Goal: Information Seeking & Learning: Learn about a topic

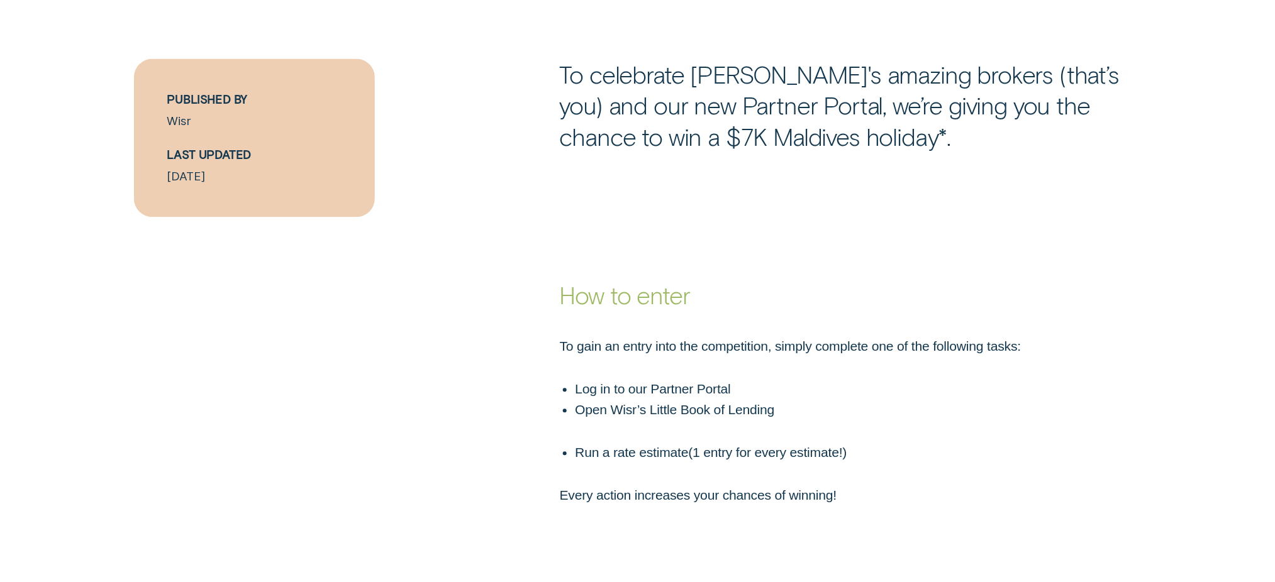
scroll to position [922, 0]
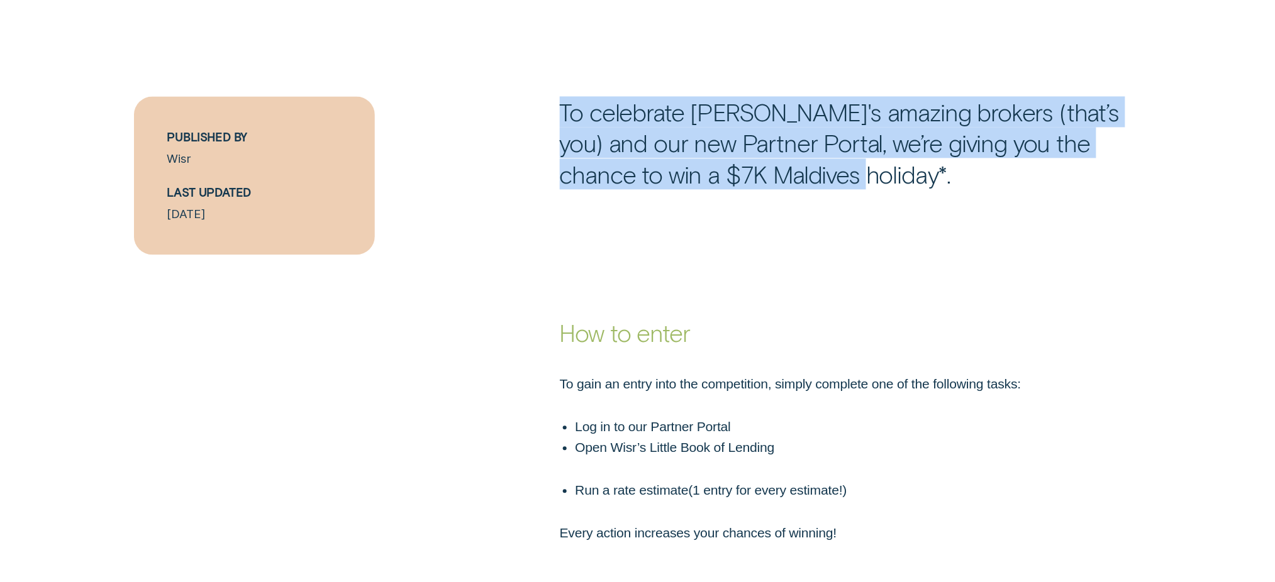
drag, startPoint x: 558, startPoint y: 108, endPoint x: 829, endPoint y: 175, distance: 279.1
click at [829, 175] on div "To celebrate Wisr's amazing brokers (that’s you) and our new Partner Portal, we…" at bounding box center [850, 142] width 596 height 93
copy p "To celebrate Wisr's amazing brokers (that’s you) and our new Partner Portal, we…"
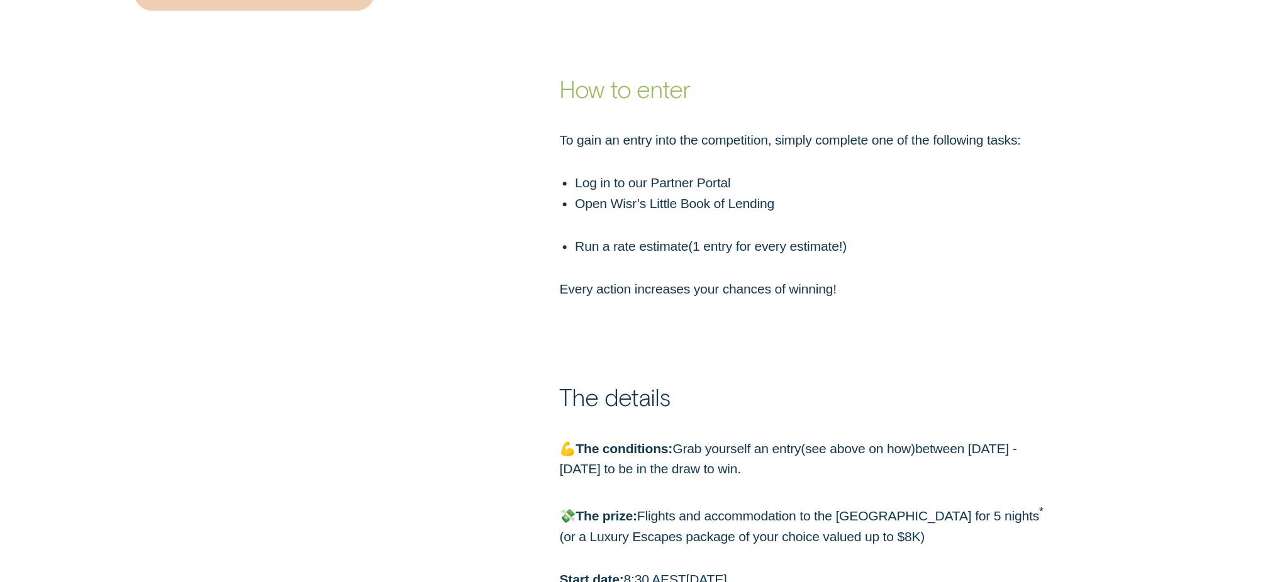
scroll to position [1174, 0]
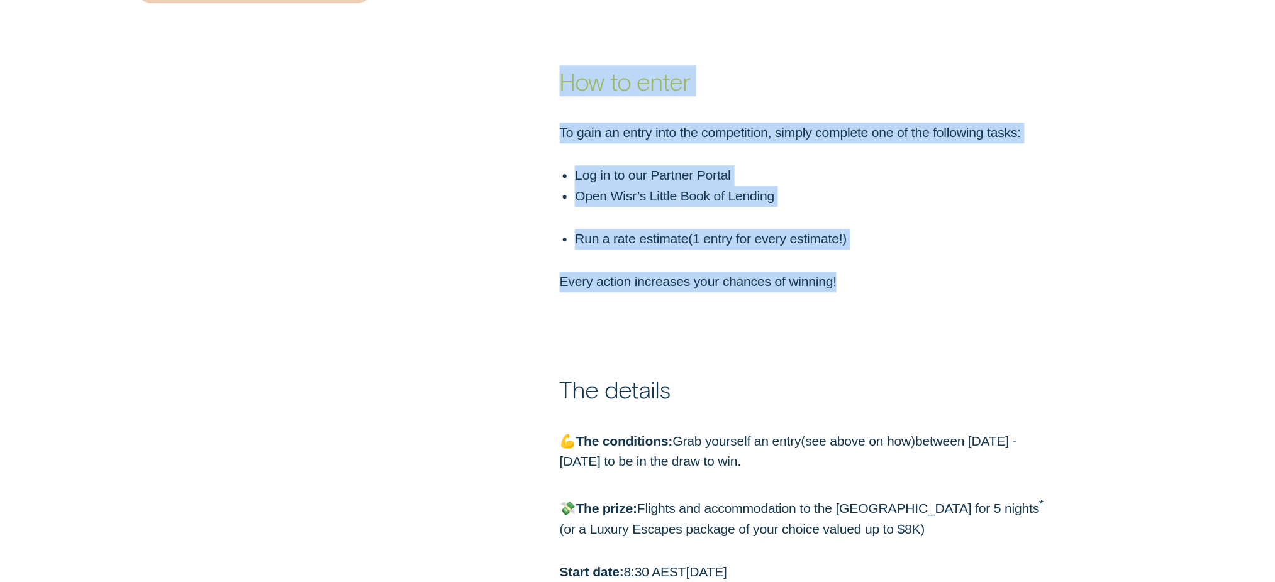
drag, startPoint x: 560, startPoint y: 88, endPoint x: 858, endPoint y: 283, distance: 356.2
click at [858, 283] on div "How to enter To gain an entry into the competition, simply complete one of the …" at bounding box center [637, 138] width 1275 height 308
copy div "How to enter To gain an entry into the competition, simply complete one of the …"
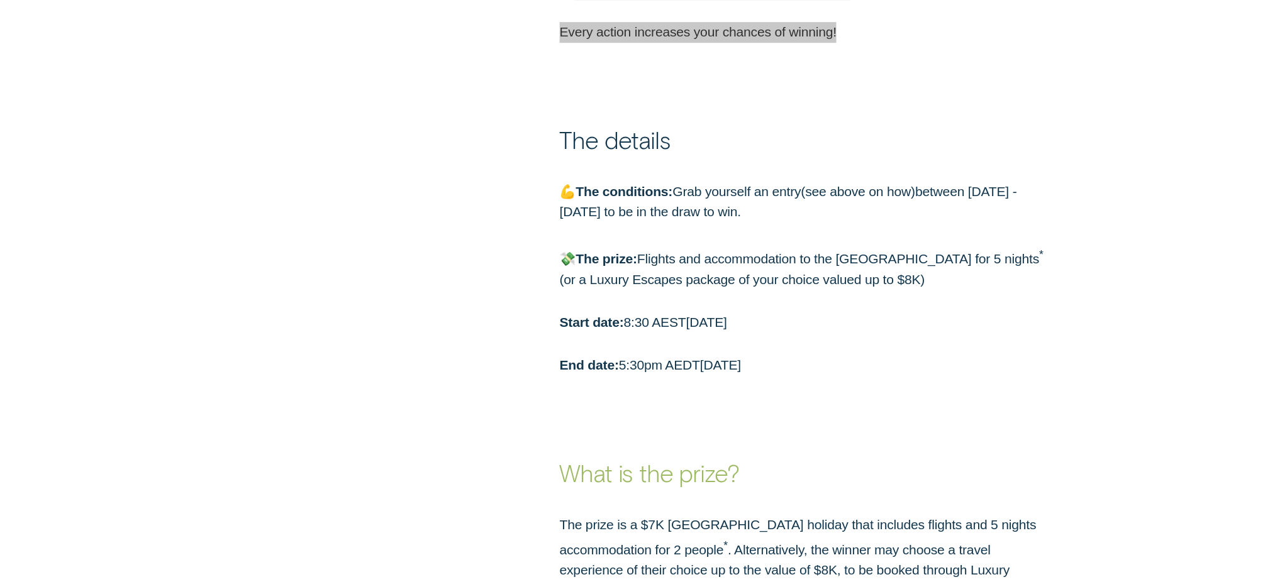
scroll to position [1425, 0]
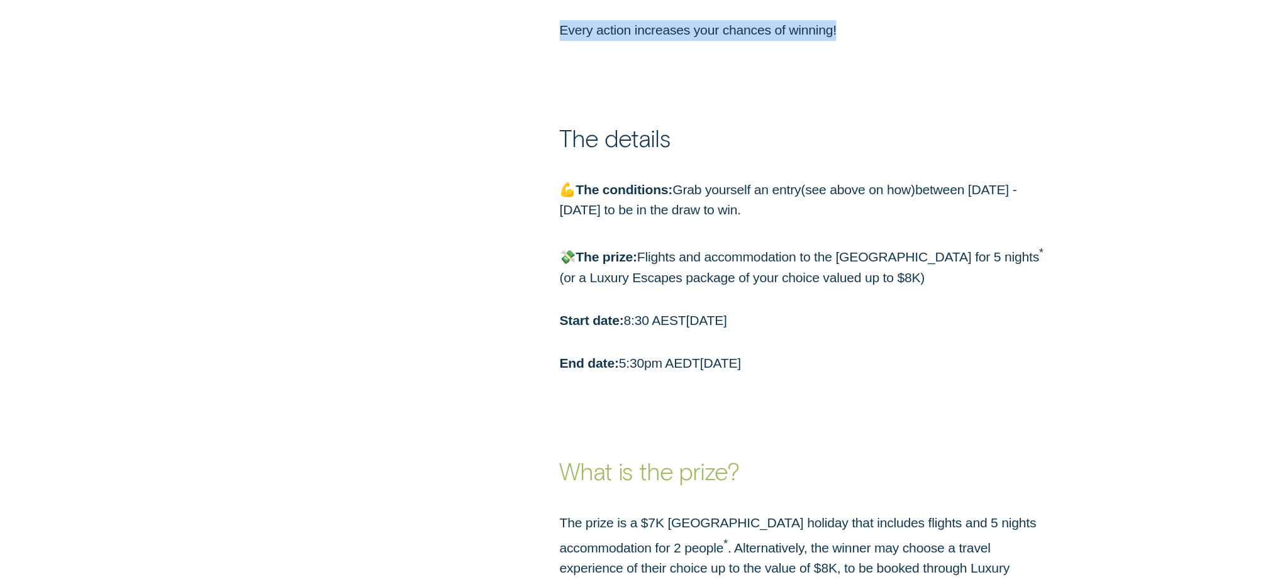
drag, startPoint x: 595, startPoint y: 177, endPoint x: 871, endPoint y: 360, distance: 331.2
click at [871, 360] on div "The details 💪 The conditions: Grab yourself an entry ( see above on how ) betwe…" at bounding box center [637, 207] width 1275 height 333
copy div "The details 💪 The conditions: Grab yourself an entry ( see above on how ) betwe…"
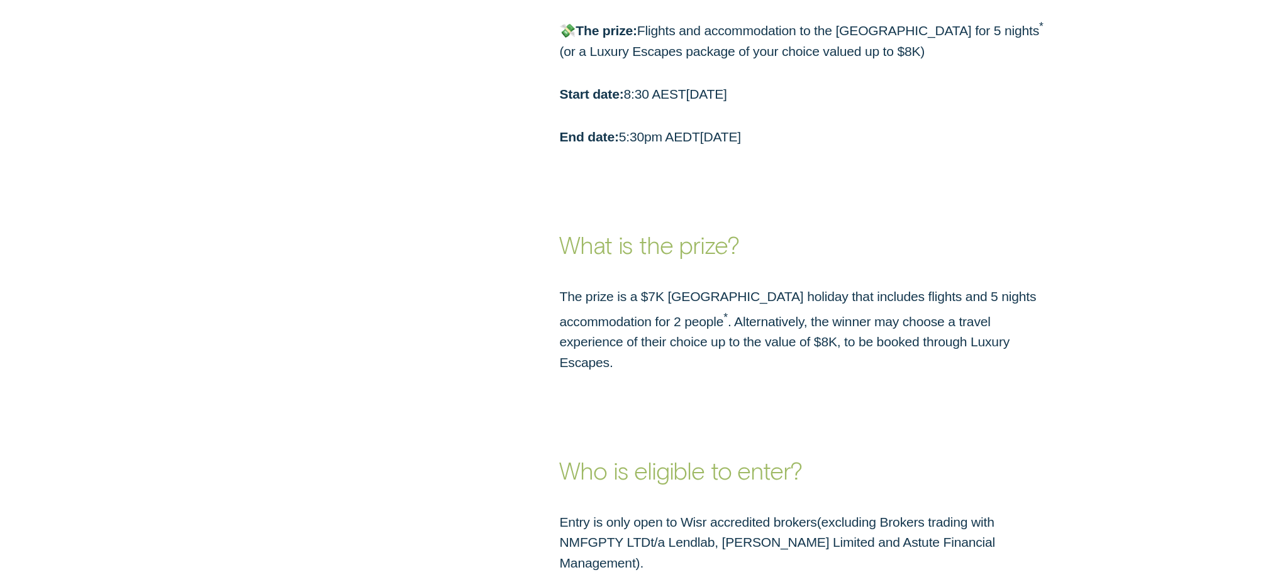
scroll to position [1677, 0]
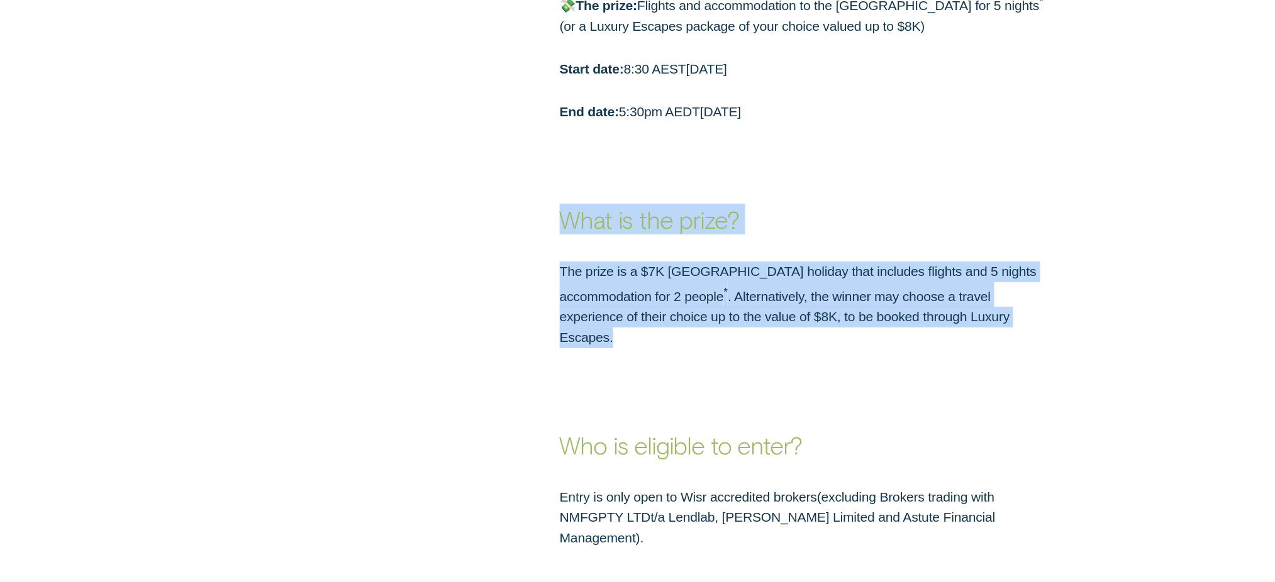
drag, startPoint x: 565, startPoint y: 235, endPoint x: 957, endPoint y: 331, distance: 403.9
click at [956, 331] on div "What is the prize? The prize is a $7K Maldives holiday that includes flights an…" at bounding box center [637, 236] width 1275 height 226
copy div "What is the prize? The prize is a $7K Maldives holiday that includes flights an…"
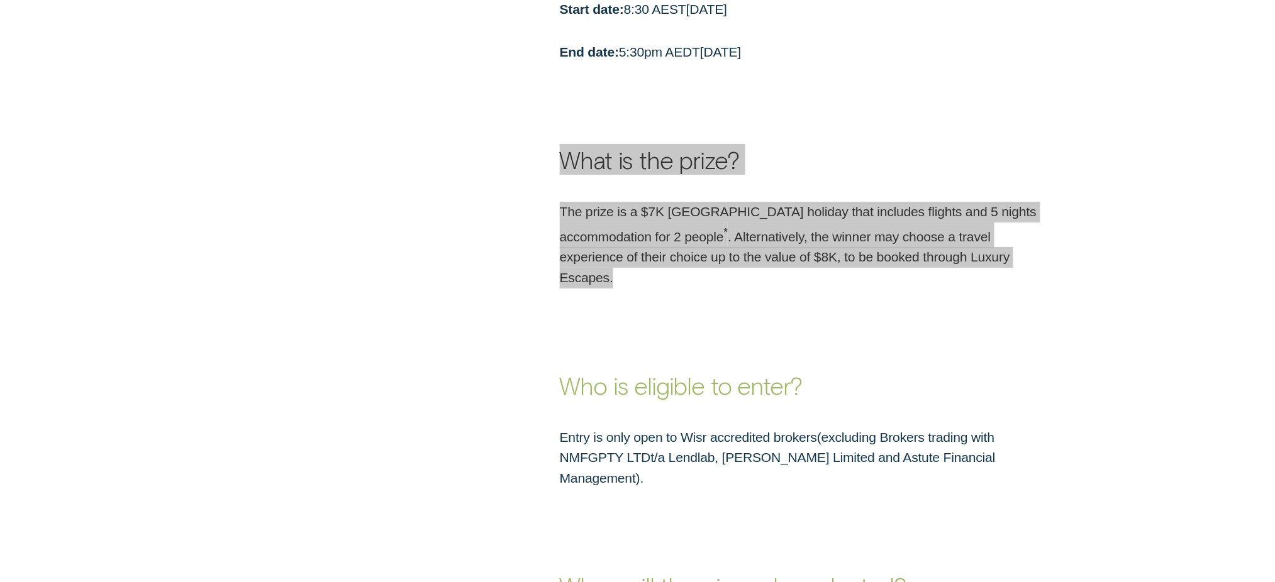
scroll to position [1928, 0]
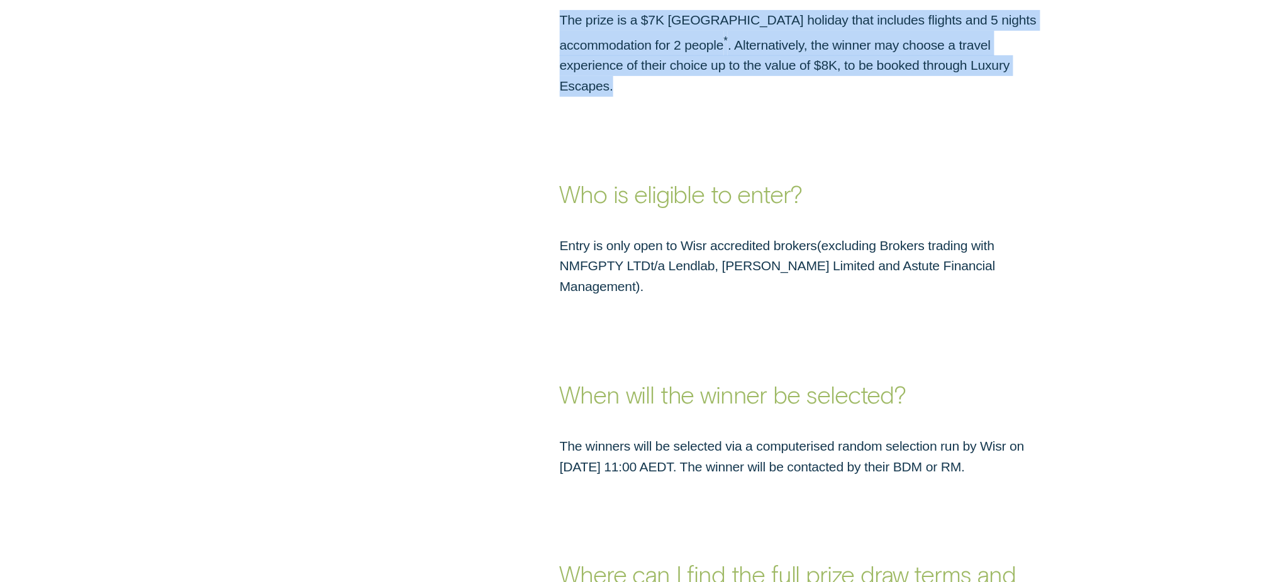
drag, startPoint x: 574, startPoint y: 194, endPoint x: 1040, endPoint y: 438, distance: 525.8
copy div "Who is eligible to enter? Entry is only open to Wisr accredited brokers ( exclu…"
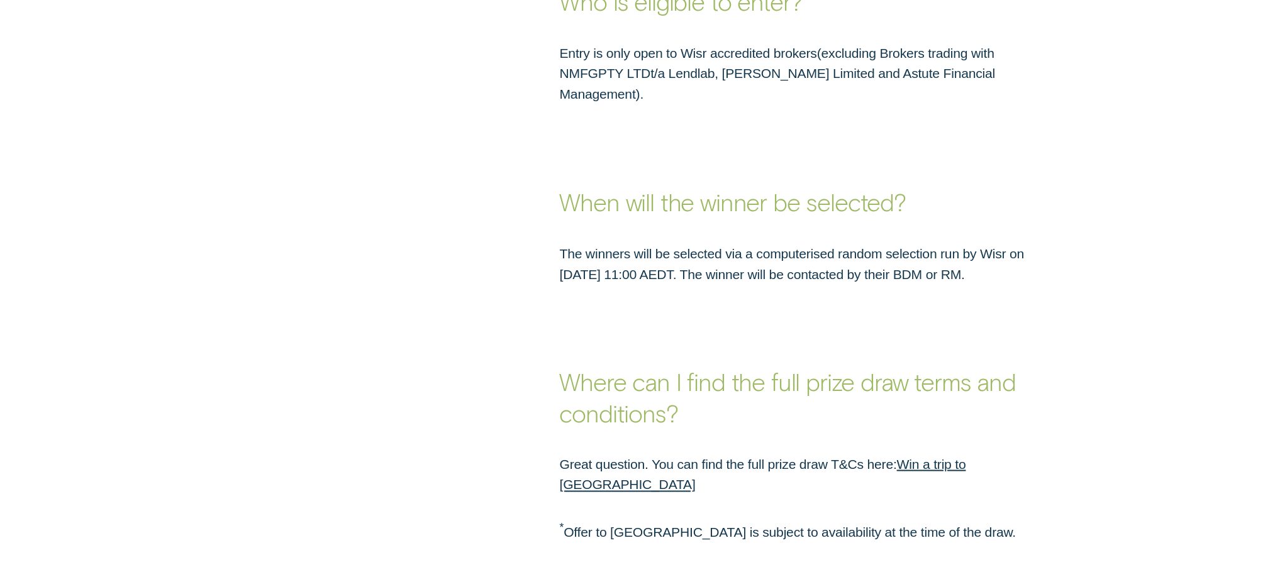
scroll to position [2348, 0]
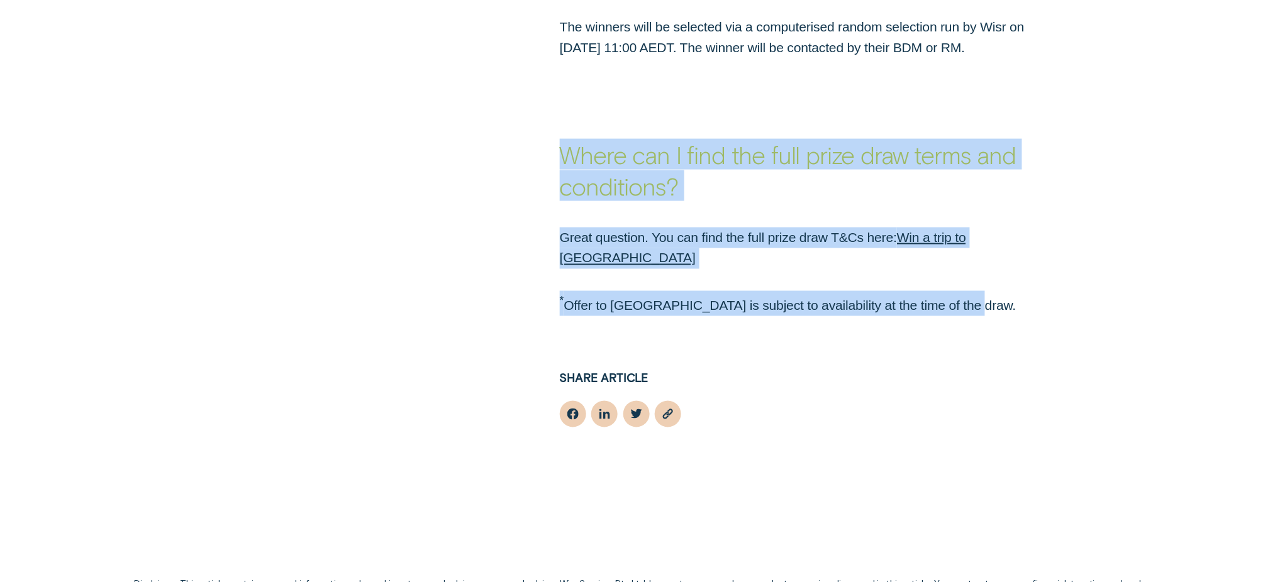
drag, startPoint x: 567, startPoint y: 133, endPoint x: 1028, endPoint y: 262, distance: 478.7
click at [956, 262] on div "Where can I find the full prize draw terms and conditions? Great question. You …" at bounding box center [637, 187] width 1275 height 258
copy div "Where can I find the full prize draw terms and conditions? Great question. You …"
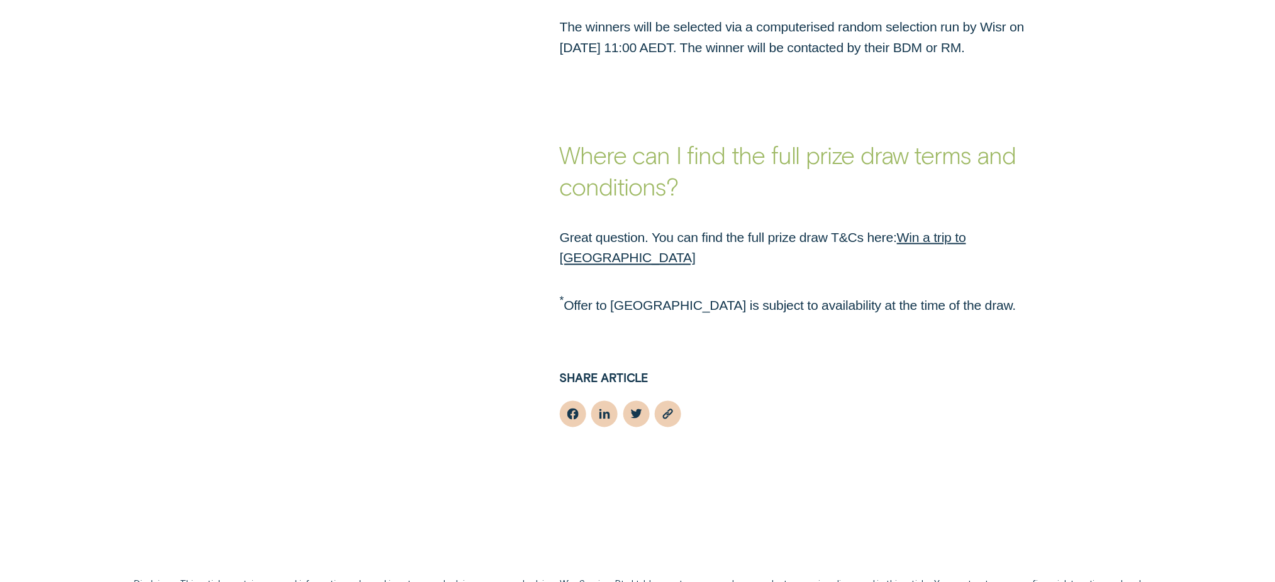
click at [807, 401] on div "Copied" at bounding box center [808, 415] width 496 height 28
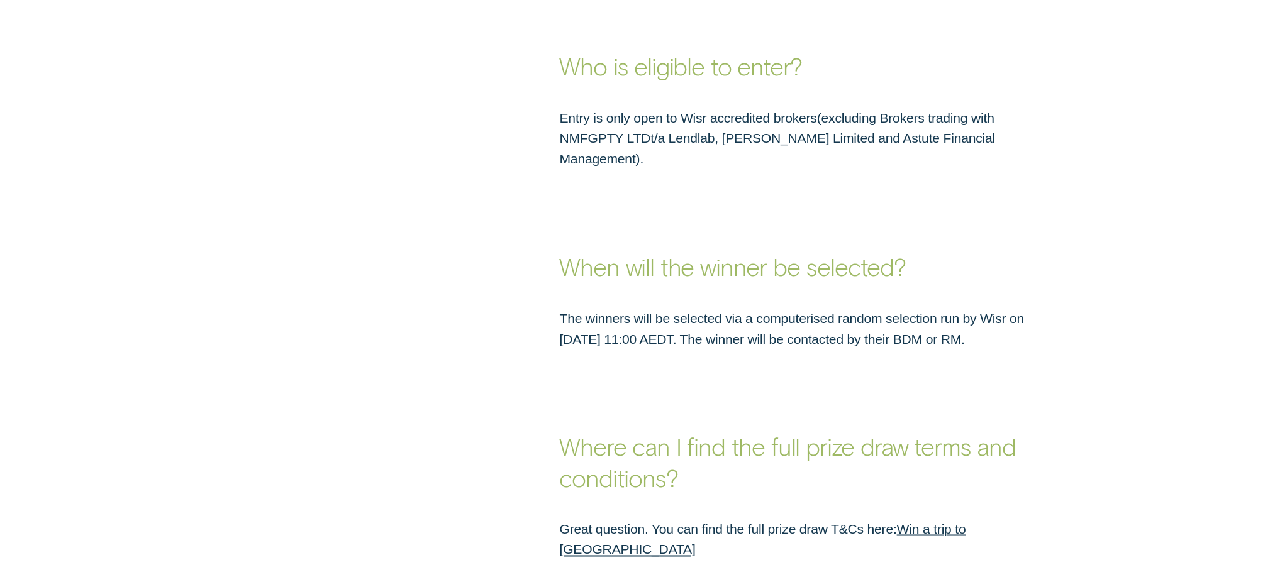
scroll to position [1928, 0]
